Goal: Task Accomplishment & Management: Complete application form

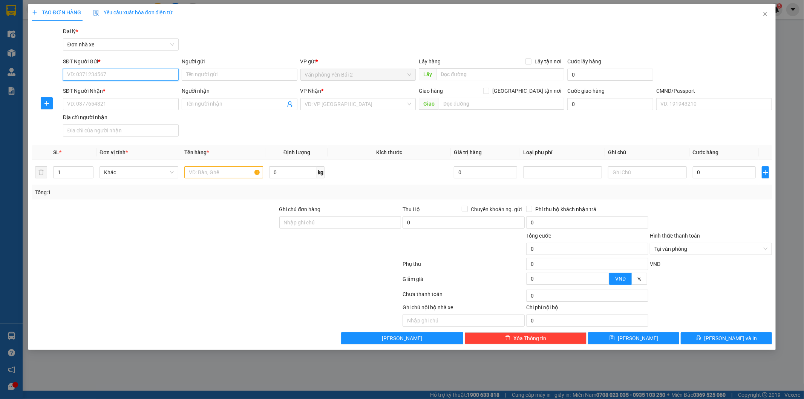
click at [118, 74] on input "SĐT Người Gửi *" at bounding box center [121, 75] width 116 height 12
type input "0972848722"
click at [108, 91] on div "0972848722 - DUNG" at bounding box center [121, 90] width 107 height 8
type input "DUNG"
type input "0911799156"
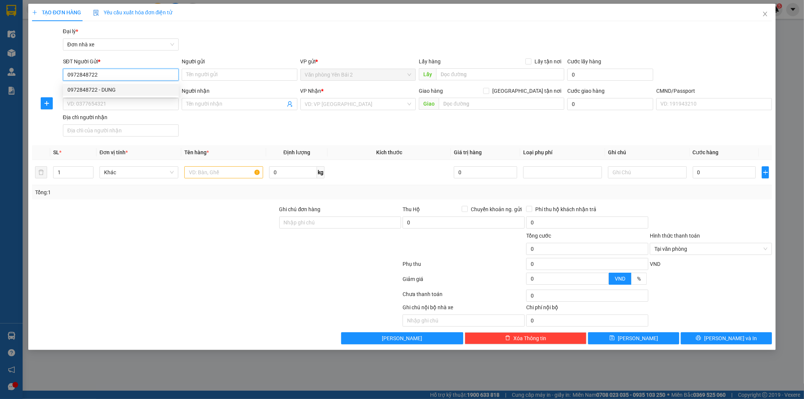
type input "LINH"
type input "1"
type input "0972848722"
click at [287, 105] on icon "user-add" at bounding box center [290, 104] width 6 height 6
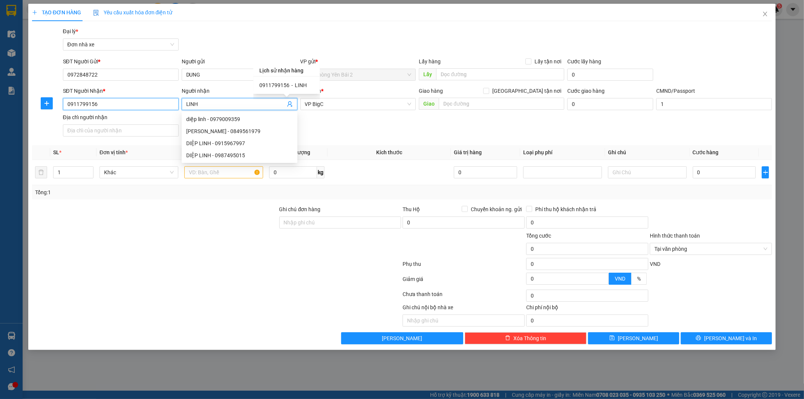
click at [140, 103] on input "0911799156" at bounding box center [121, 104] width 116 height 12
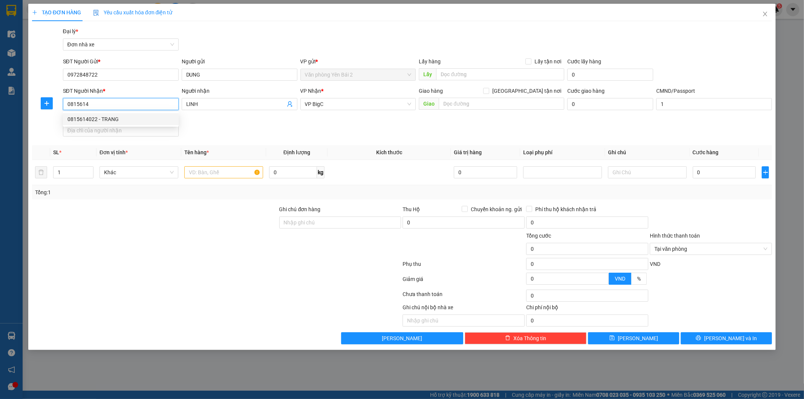
click at [114, 120] on div "0815614022 - TRANG" at bounding box center [121, 119] width 107 height 8
type input "0815614022"
type input "TRANG"
type input "0815614022"
click at [213, 173] on input "text" at bounding box center [223, 172] width 79 height 12
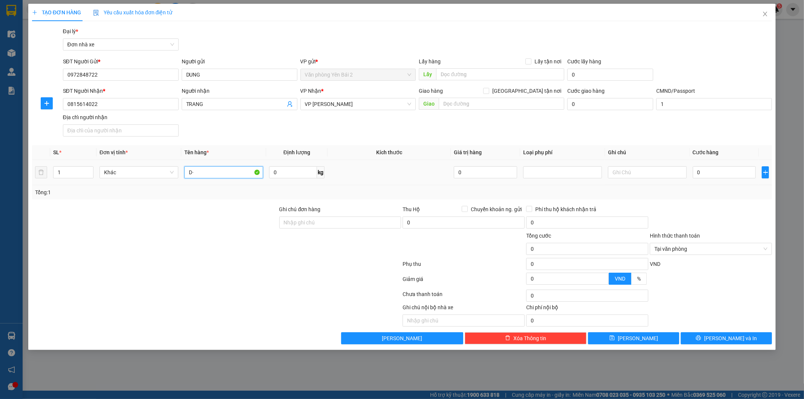
type input "D"
type input "ĐỒ ĂN"
click at [306, 172] on input "0" at bounding box center [293, 172] width 48 height 12
type input "11"
click at [734, 213] on div at bounding box center [711, 218] width 124 height 26
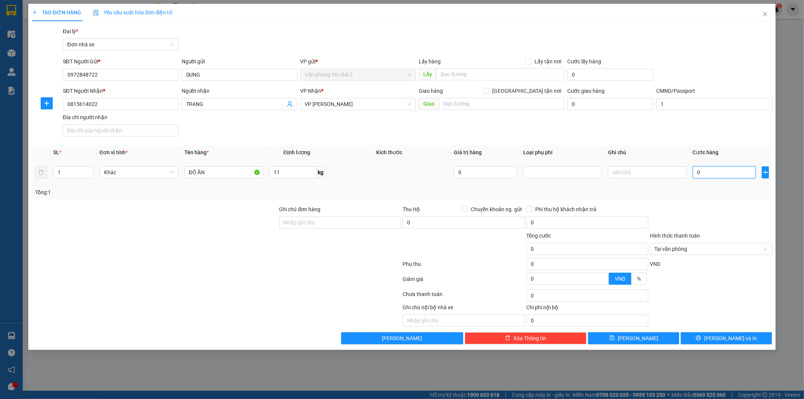
click at [715, 172] on input "0" at bounding box center [724, 172] width 63 height 12
type input "4"
type input "40"
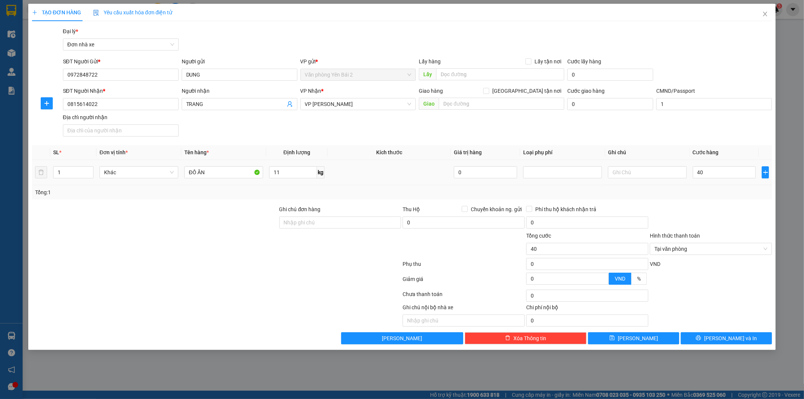
type input "40.000"
click at [699, 203] on div "Transit Pickup Surcharge Ids Transit Deliver Surcharge Ids Transit Deliver Surc…" at bounding box center [402, 185] width 741 height 317
click at [729, 340] on span "[PERSON_NAME] và In" at bounding box center [730, 338] width 53 height 8
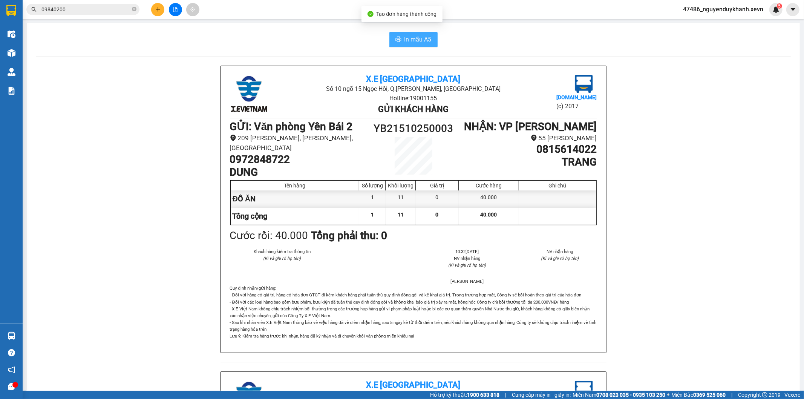
click at [411, 41] on span "In mẫu A5" at bounding box center [418, 39] width 27 height 9
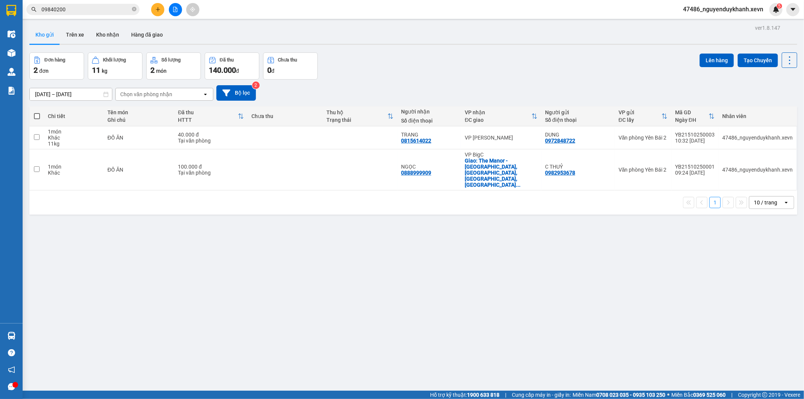
click at [161, 7] on button at bounding box center [157, 9] width 13 height 13
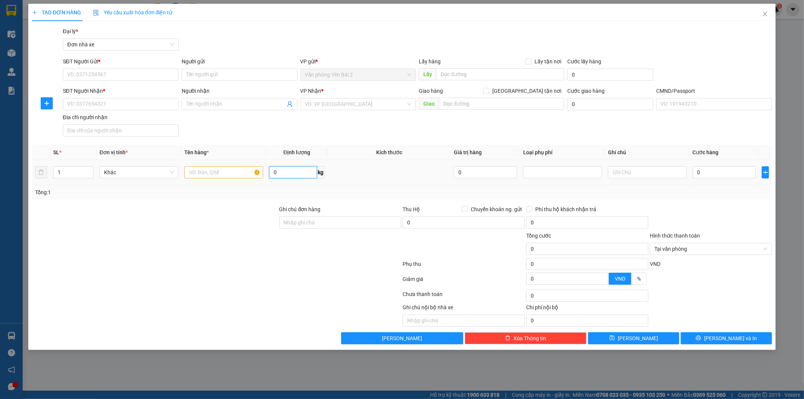
click at [298, 172] on input "0" at bounding box center [293, 172] width 48 height 12
type input "10"
click at [219, 225] on div at bounding box center [154, 218] width 247 height 26
click at [478, 205] on span "Chuyển khoản ng. gửi" at bounding box center [496, 209] width 57 height 8
click at [467, 206] on input "Chuyển khoản ng. gửi" at bounding box center [464, 208] width 5 height 5
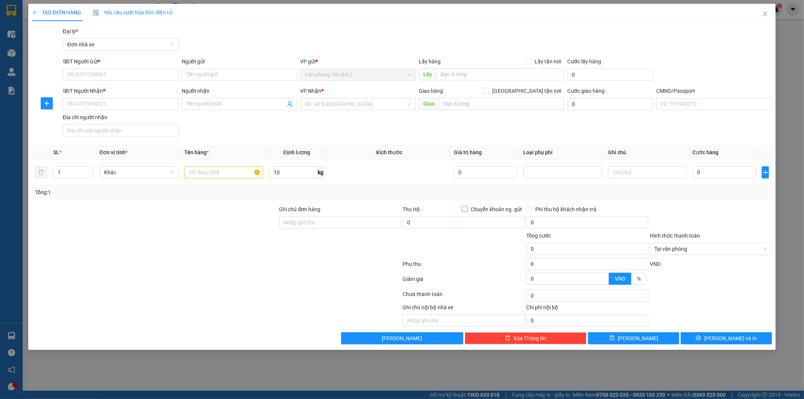
checkbox input "true"
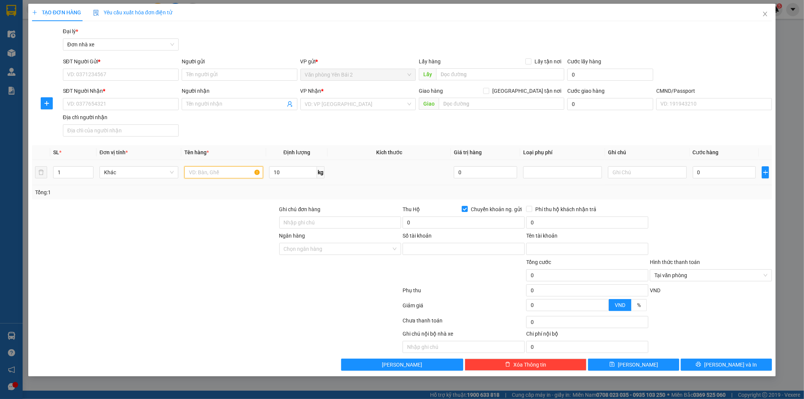
click at [219, 173] on input "text" at bounding box center [223, 172] width 79 height 12
type input "T"
type input "G"
type input "R"
type input "TÚI GẠO"
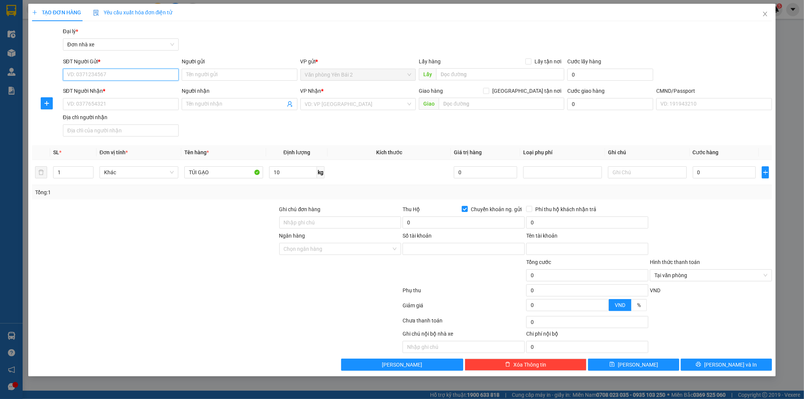
click at [97, 74] on input "SĐT Người Gửi *" at bounding box center [121, 75] width 116 height 12
click at [129, 76] on input "SĐT Người Gửi *" at bounding box center [121, 75] width 116 height 12
type input "0367009224"
click at [225, 73] on input "Người gửi" at bounding box center [240, 75] width 116 height 12
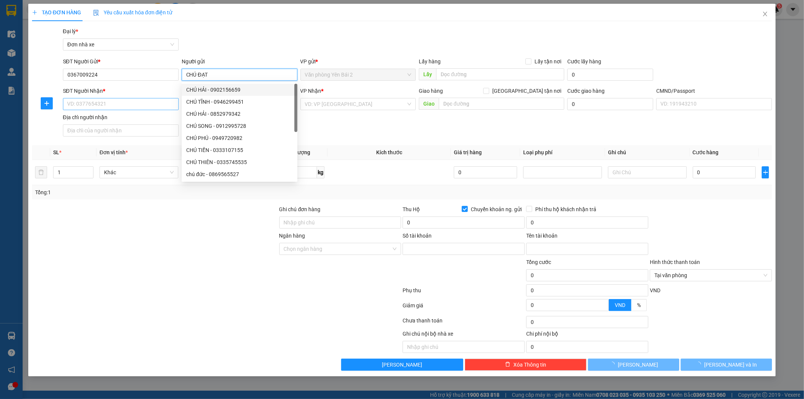
type input "CHÚ ĐẠT"
click at [130, 106] on input "SĐT Người Nhận *" at bounding box center [121, 104] width 116 height 12
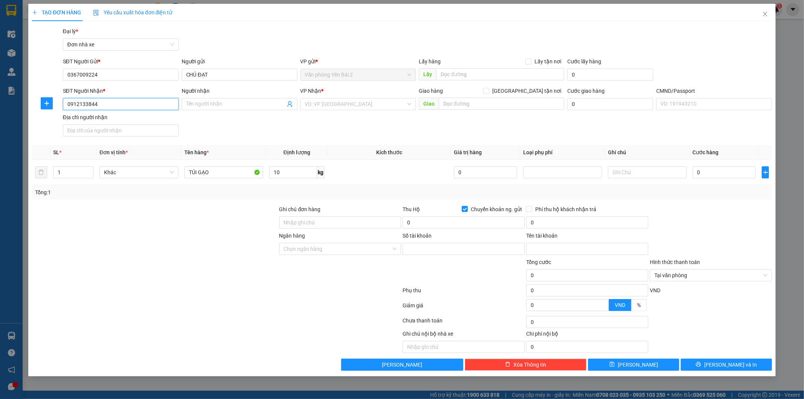
type input "0912133844"
click at [713, 230] on div at bounding box center [711, 218] width 124 height 26
click at [583, 104] on input "0" at bounding box center [611, 104] width 86 height 12
click at [722, 171] on input "0" at bounding box center [724, 172] width 63 height 12
type input "3"
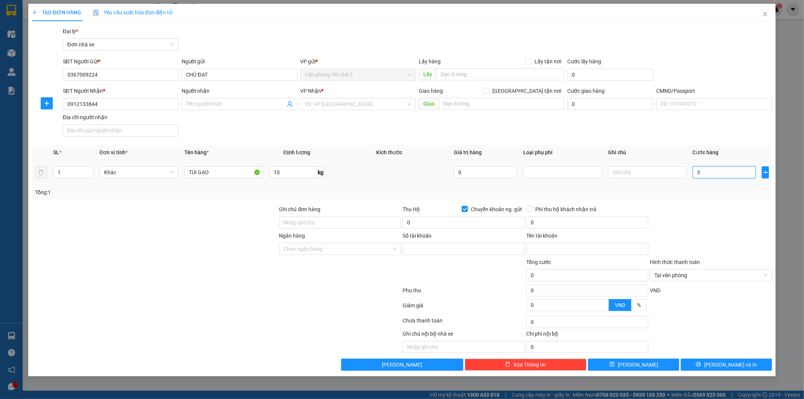
type input "3"
type input "35"
type input "35.000"
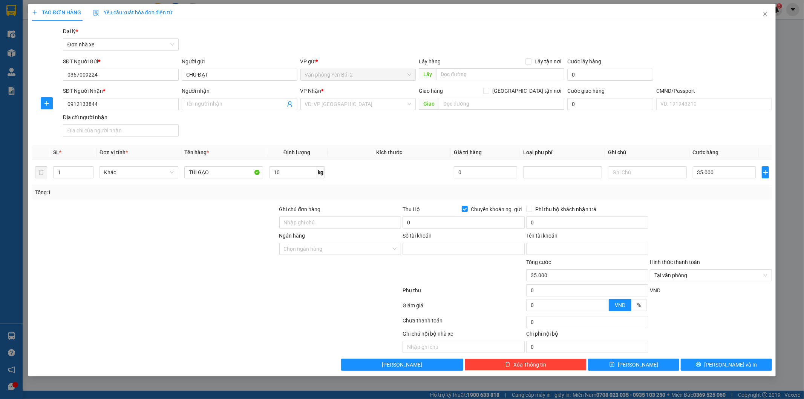
click at [702, 207] on div at bounding box center [711, 218] width 124 height 26
click at [477, 103] on input "text" at bounding box center [502, 104] width 126 height 12
paste input "11 P. Bát Sứ, [GEOGRAPHIC_DATA], [GEOGRAPHIC_DATA], [GEOGRAPHIC_DATA], [GEOGRAP…"
type input "11 P. Bát Sứ, [GEOGRAPHIC_DATA], [GEOGRAPHIC_DATA], [GEOGRAPHIC_DATA], [GEOGRAP…"
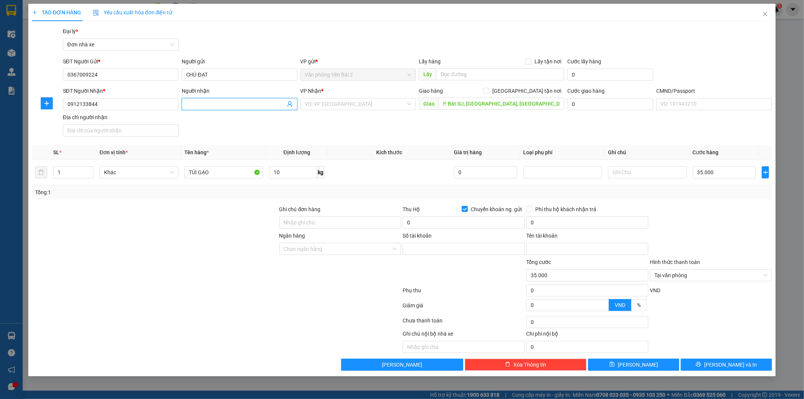
click at [227, 106] on input "Người nhận" at bounding box center [235, 104] width 99 height 8
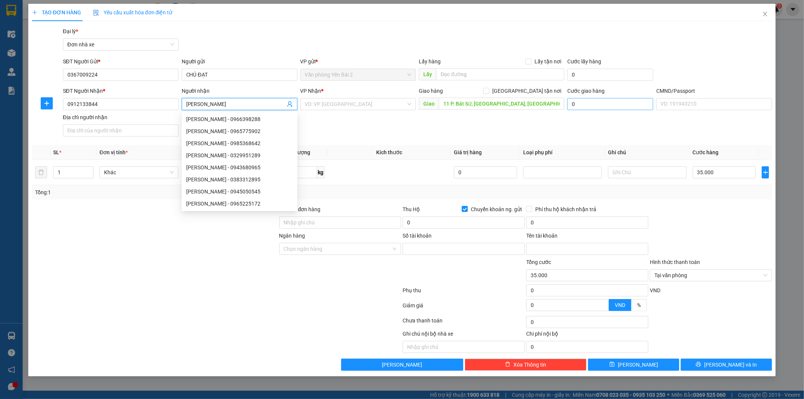
type input "[PERSON_NAME]"
click at [585, 104] on input "0" at bounding box center [611, 104] width 86 height 12
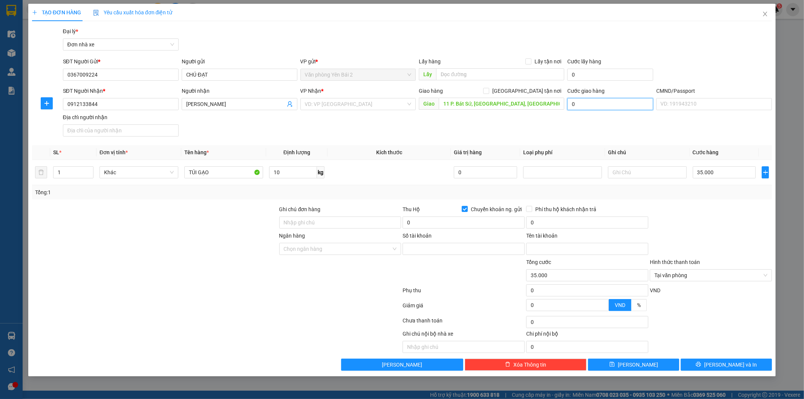
type input "7"
type input "35.007"
type input "70"
type input "35.070"
type input "70.000"
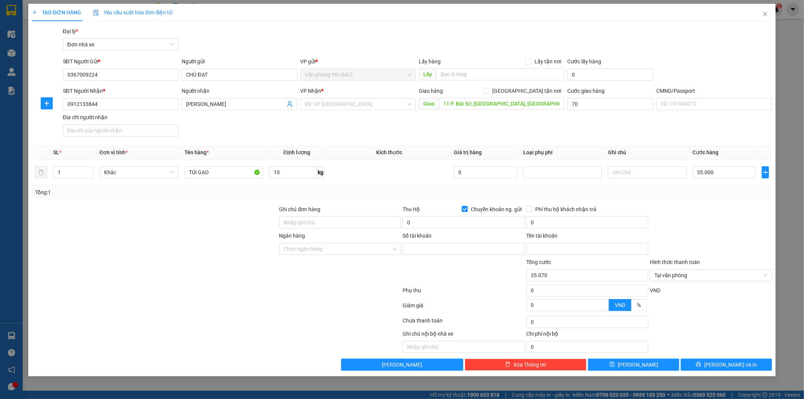
type input "105.000"
click at [551, 129] on div "SĐT Người Nhận * 0912133844 Người nhận [PERSON_NAME] VP Nhận * VD: VP [GEOGRAPH…" at bounding box center [417, 113] width 713 height 53
click at [338, 106] on input "search" at bounding box center [355, 103] width 101 height 11
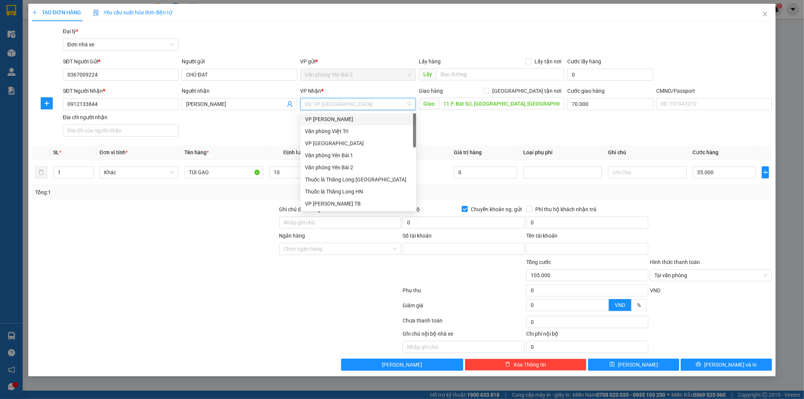
click at [358, 105] on input "search" at bounding box center [355, 103] width 101 height 11
type input "TRA"
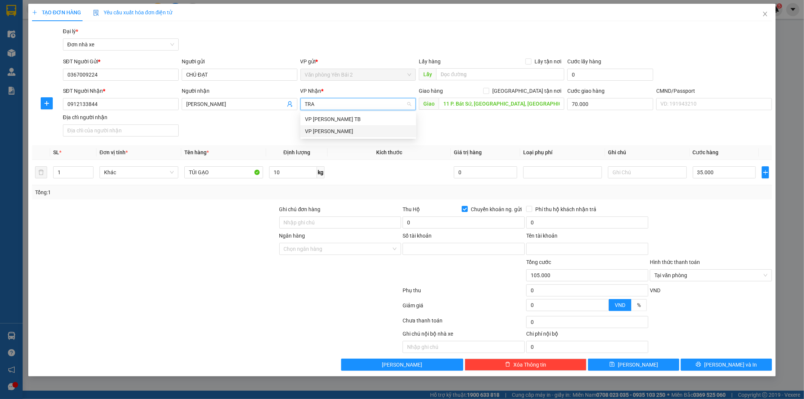
click at [349, 130] on div "VP [PERSON_NAME]" at bounding box center [358, 131] width 107 height 8
click at [489, 92] on input "[GEOGRAPHIC_DATA] tận nơi" at bounding box center [485, 90] width 5 height 5
checkbox input "true"
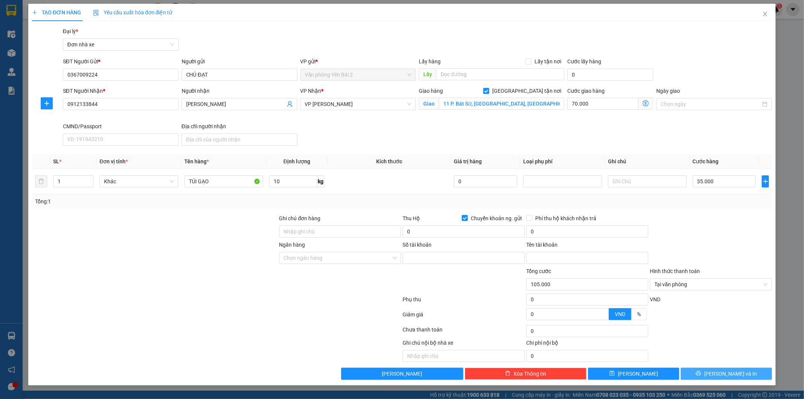
click at [722, 374] on span "[PERSON_NAME] và In" at bounding box center [730, 374] width 53 height 8
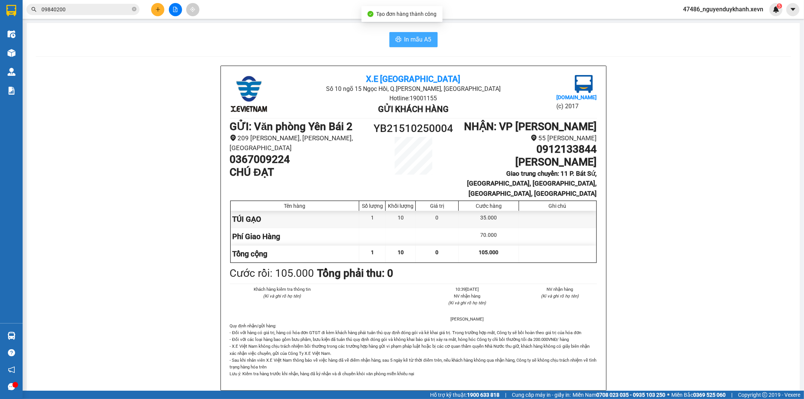
click at [412, 40] on span "In mẫu A5" at bounding box center [418, 39] width 27 height 9
